Goal: Information Seeking & Learning: Find specific fact

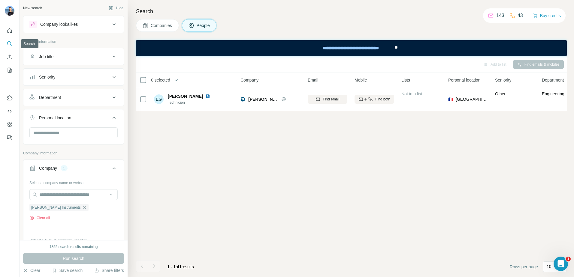
click at [8, 44] on icon "Search" at bounding box center [10, 44] width 6 height 6
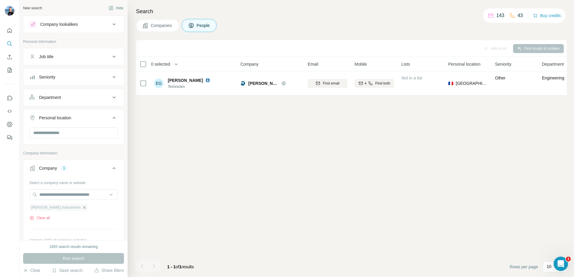
click at [82, 210] on icon "button" at bounding box center [84, 207] width 5 height 5
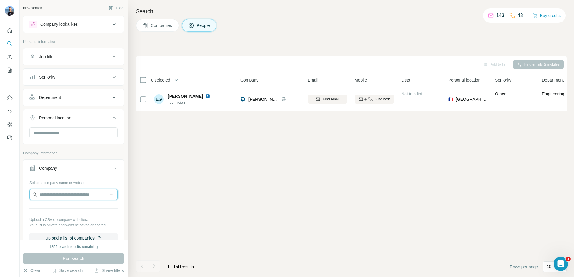
click at [58, 198] on input "text" at bounding box center [73, 194] width 88 height 11
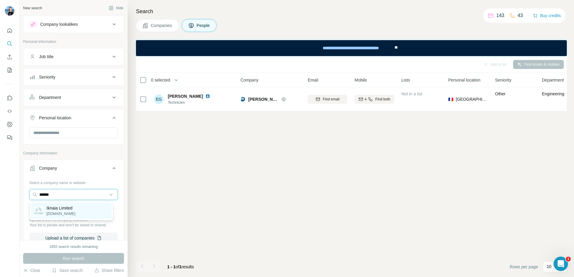
type input "******"
click at [58, 210] on p "Iknaia Limited" at bounding box center [61, 208] width 29 height 6
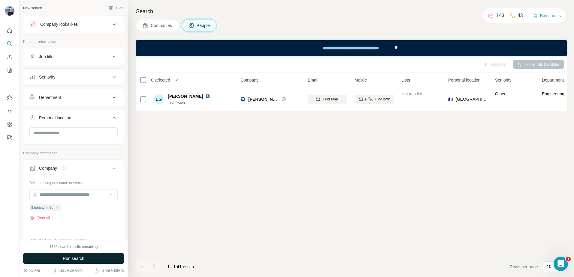
click at [73, 257] on span "Run search" at bounding box center [74, 259] width 22 height 6
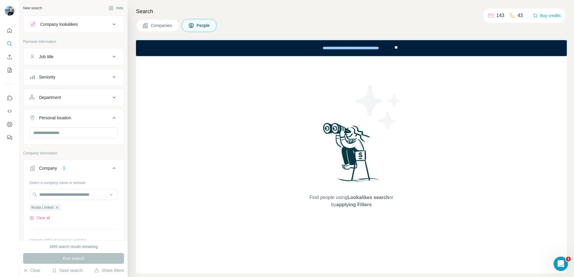
click at [166, 24] on span "Companies" at bounding box center [162, 26] width 22 height 6
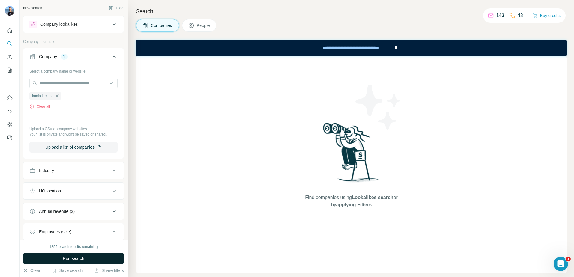
click at [82, 261] on span "Run search" at bounding box center [74, 259] width 22 height 6
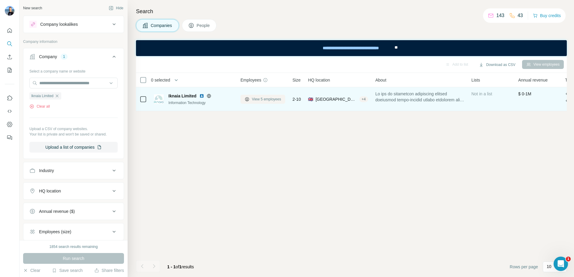
click at [270, 100] on span "View 5 employees" at bounding box center [266, 99] width 29 height 5
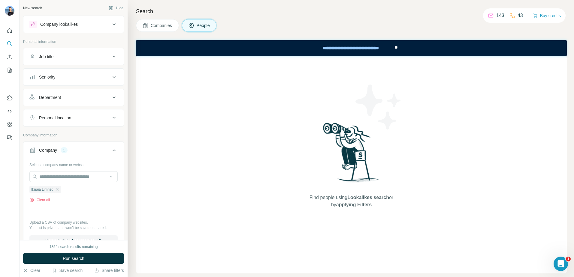
click at [198, 27] on span "People" at bounding box center [204, 26] width 14 height 6
click at [361, 48] on div "**********" at bounding box center [350, 47] width 85 height 13
click at [150, 26] on button "Companies" at bounding box center [157, 25] width 43 height 13
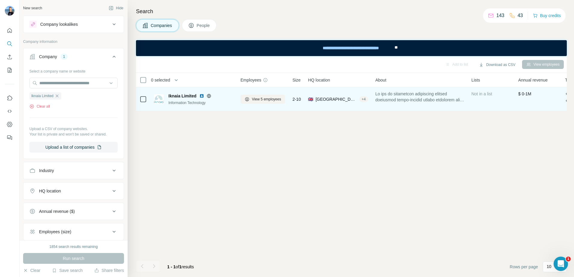
click at [297, 99] on span "2-10" at bounding box center [296, 99] width 8 height 6
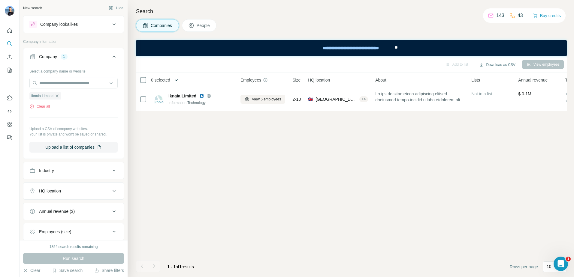
click at [177, 79] on icon "button" at bounding box center [176, 80] width 6 height 6
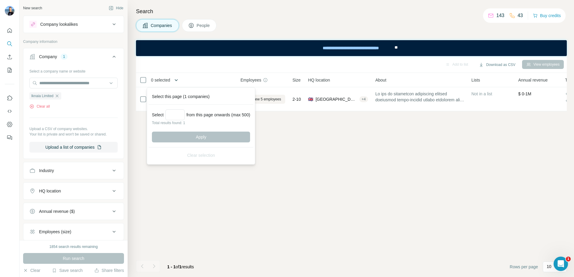
click at [177, 79] on icon "button" at bounding box center [176, 80] width 6 height 6
